Goal: Task Accomplishment & Management: Complete application form

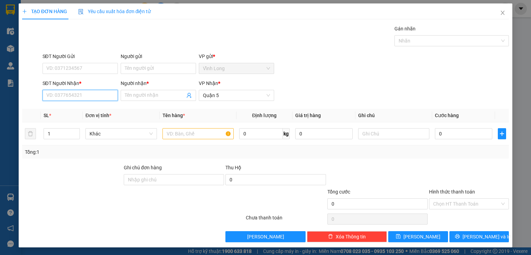
click at [64, 98] on input "SĐT Người Nhận *" at bounding box center [79, 95] width 75 height 11
type input "0946464530"
click at [88, 104] on div "0946464530 - ga ac" at bounding box center [79, 108] width 75 height 11
type input "ga ac"
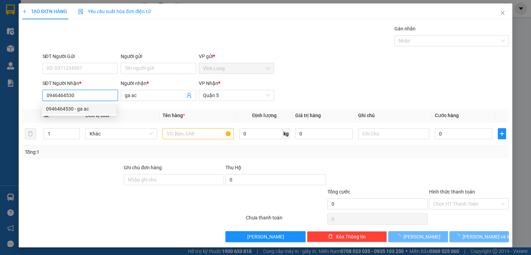
type input "110.000"
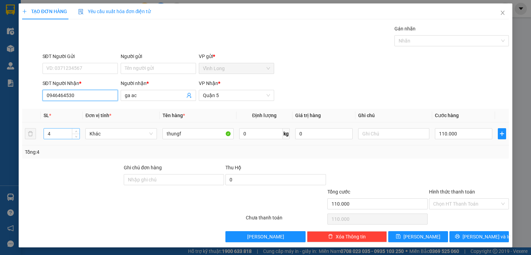
type input "0946464530"
drag, startPoint x: 43, startPoint y: 132, endPoint x: 3, endPoint y: 140, distance: 41.2
click at [4, 140] on div "TẠO ĐƠN HÀNG Yêu cầu xuất [PERSON_NAME] điện tử Transit Pickup Surcharge Ids Tr…" at bounding box center [265, 127] width 531 height 255
type input "1"
click at [457, 136] on input "110.000" at bounding box center [463, 133] width 57 height 11
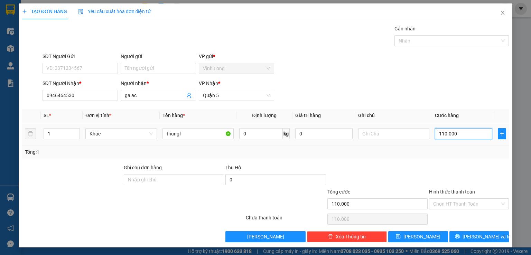
type input "3"
type input "30"
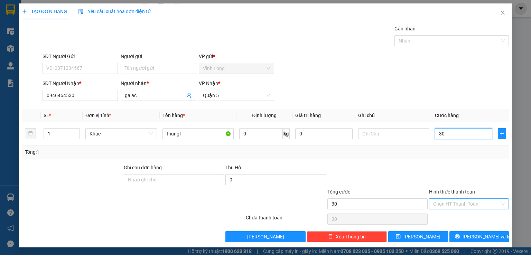
type input "30"
type input "30.000"
click at [466, 202] on input "Hình thức thanh toán" at bounding box center [466, 204] width 67 height 10
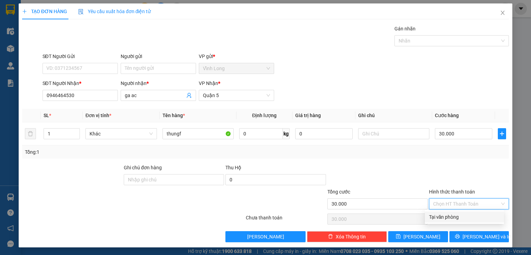
click at [466, 217] on div "Tại văn phòng" at bounding box center [464, 217] width 71 height 8
type input "0"
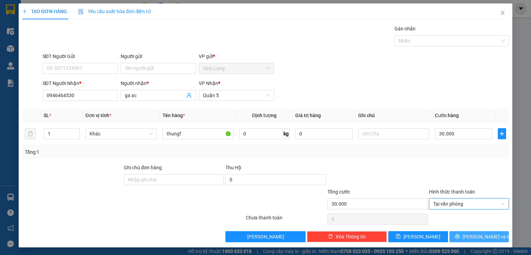
click at [468, 234] on span "[PERSON_NAME] và In" at bounding box center [486, 237] width 48 height 8
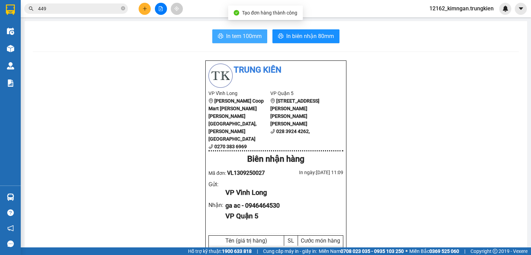
click at [256, 39] on span "In tem 100mm" at bounding box center [244, 36] width 36 height 9
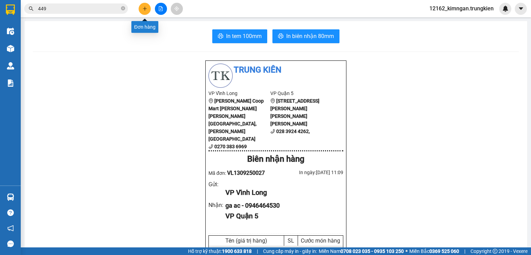
click at [146, 8] on icon "plus" at bounding box center [144, 8] width 5 height 5
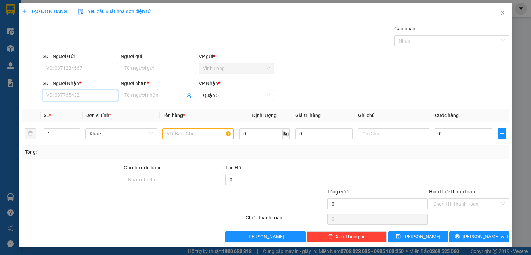
click at [83, 96] on input "SĐT Người Nhận *" at bounding box center [79, 95] width 75 height 11
click at [82, 97] on input "SĐT Người Nhận *" at bounding box center [79, 95] width 75 height 11
click at [59, 110] on div "0948478787 - [PERSON_NAME]" at bounding box center [80, 109] width 68 height 8
type input "0948478787"
type input "tuyền"
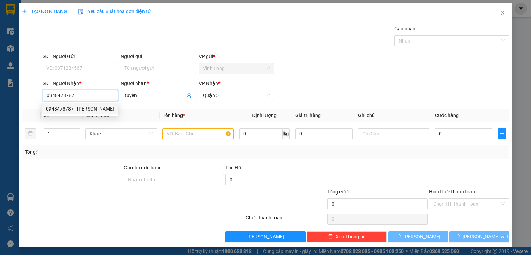
type input "50.000"
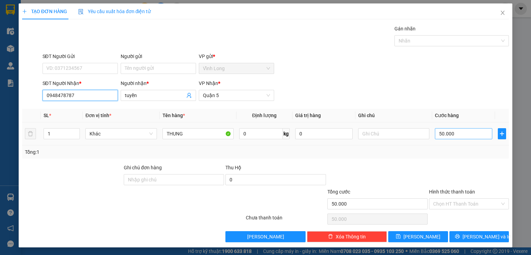
type input "0948478787"
click at [439, 133] on input "50.000" at bounding box center [463, 133] width 57 height 11
type input "3"
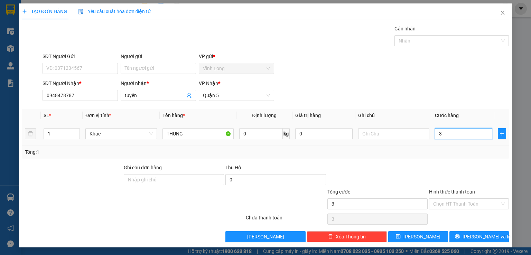
type input "30"
type input "30.000"
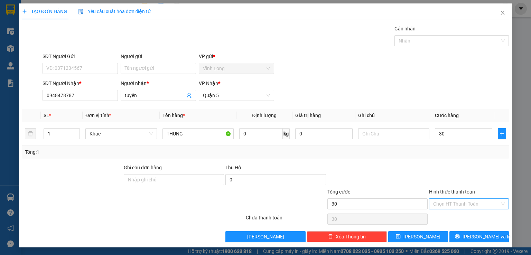
type input "30.000"
click at [454, 206] on input "Hình thức thanh toán" at bounding box center [466, 204] width 67 height 10
click at [453, 220] on div "Tại văn phòng" at bounding box center [464, 217] width 71 height 8
type input "0"
click at [457, 234] on button "[PERSON_NAME] và In" at bounding box center [479, 236] width 60 height 11
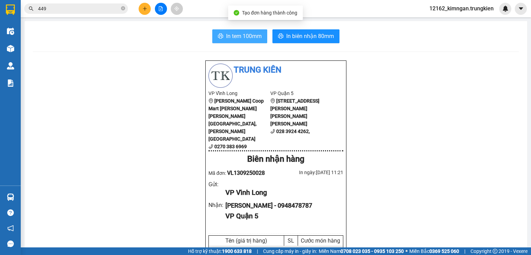
click at [243, 34] on span "In tem 100mm" at bounding box center [244, 36] width 36 height 9
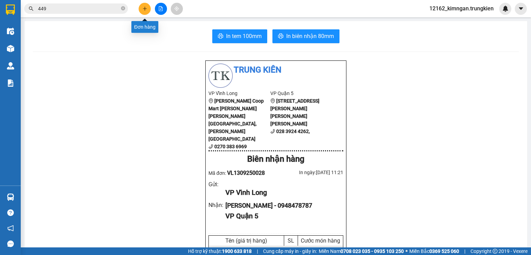
click at [143, 8] on icon "plus" at bounding box center [144, 8] width 5 height 5
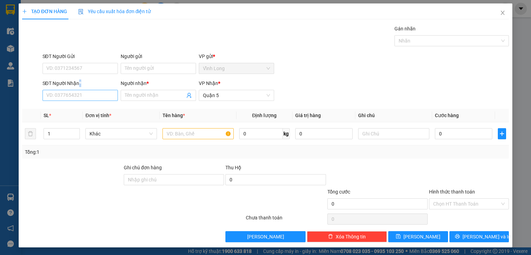
click at [78, 91] on div "SĐT Người Nhận * VD: 0377654321" at bounding box center [79, 91] width 75 height 24
click at [76, 95] on input "SĐT Người Nhận *" at bounding box center [79, 95] width 75 height 11
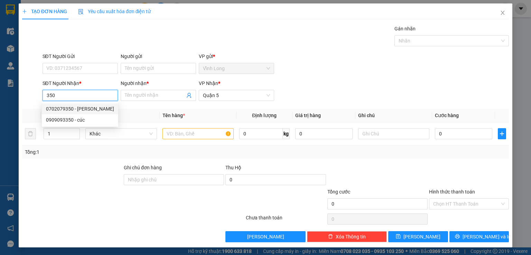
click at [89, 108] on div "0702079350 - [PERSON_NAME]" at bounding box center [80, 109] width 68 height 8
type input "0702079350"
type input "THANH"
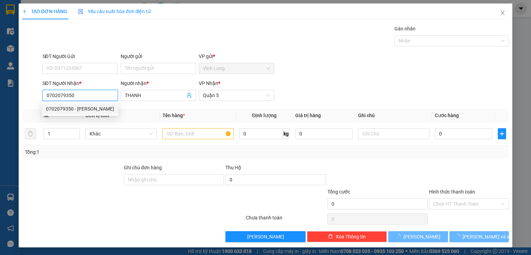
type input "80.000"
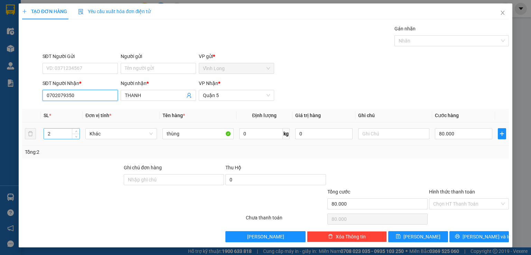
type input "0702079350"
drag, startPoint x: 54, startPoint y: 135, endPoint x: 0, endPoint y: 135, distance: 53.5
click at [0, 135] on div "TẠO ĐƠN HÀNG Yêu cầu xuất [PERSON_NAME] điện tử Transit Pickup Surcharge Ids Tr…" at bounding box center [265, 127] width 531 height 255
type input "1"
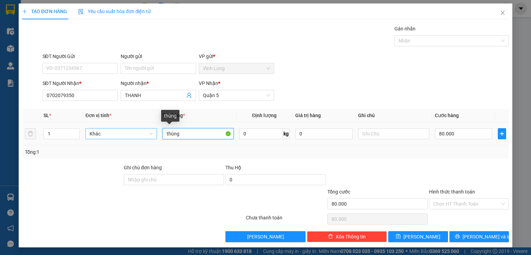
drag, startPoint x: 186, startPoint y: 135, endPoint x: 123, endPoint y: 134, distance: 62.5
click at [133, 134] on tr "1 [PERSON_NAME] 0 kg 0 80.000" at bounding box center [265, 133] width 486 height 23
type input "GIỎ"
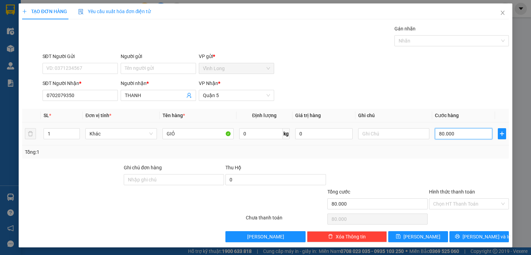
click at [437, 131] on input "80.000" at bounding box center [463, 133] width 57 height 11
type input "2"
type input "20"
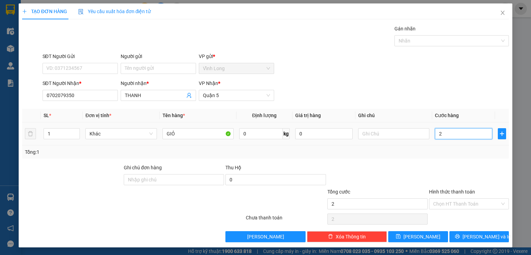
type input "20"
type input "20.000"
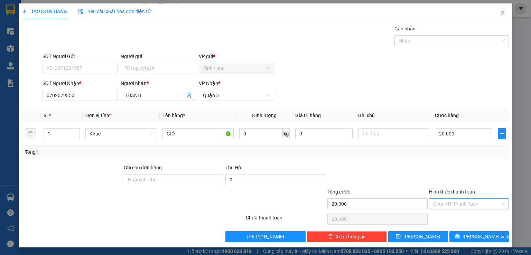
click at [466, 201] on input "Hình thức thanh toán" at bounding box center [466, 204] width 67 height 10
click at [460, 214] on div "Tại văn phòng" at bounding box center [464, 217] width 71 height 8
type input "0"
click at [467, 236] on button "[PERSON_NAME] và In" at bounding box center [479, 236] width 60 height 11
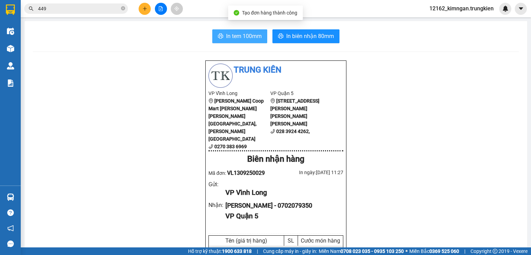
click at [245, 33] on span "In tem 100mm" at bounding box center [244, 36] width 36 height 9
drag, startPoint x: 174, startPoint y: 225, endPoint x: 99, endPoint y: 258, distance: 82.3
